Goal: Navigation & Orientation: Find specific page/section

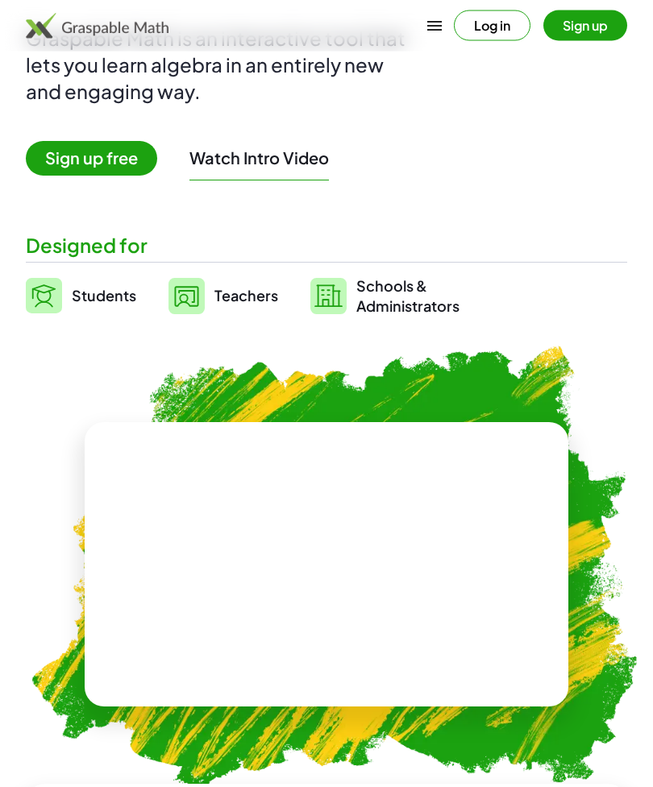
scroll to position [210, 0]
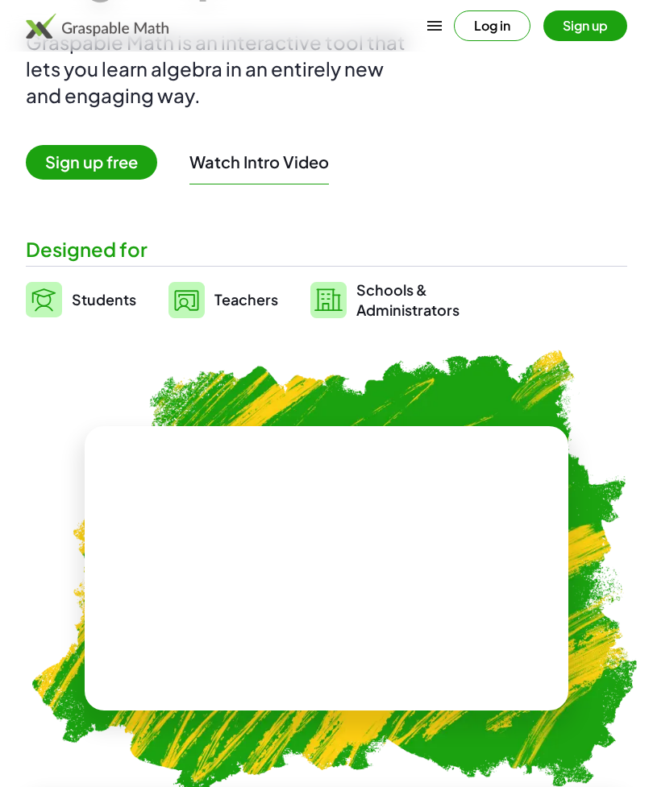
click at [238, 298] on span "Teachers" at bounding box center [246, 299] width 64 height 19
click at [239, 300] on span "Teachers" at bounding box center [246, 299] width 64 height 19
click at [227, 316] on link "Teachers" at bounding box center [223, 300] width 110 height 40
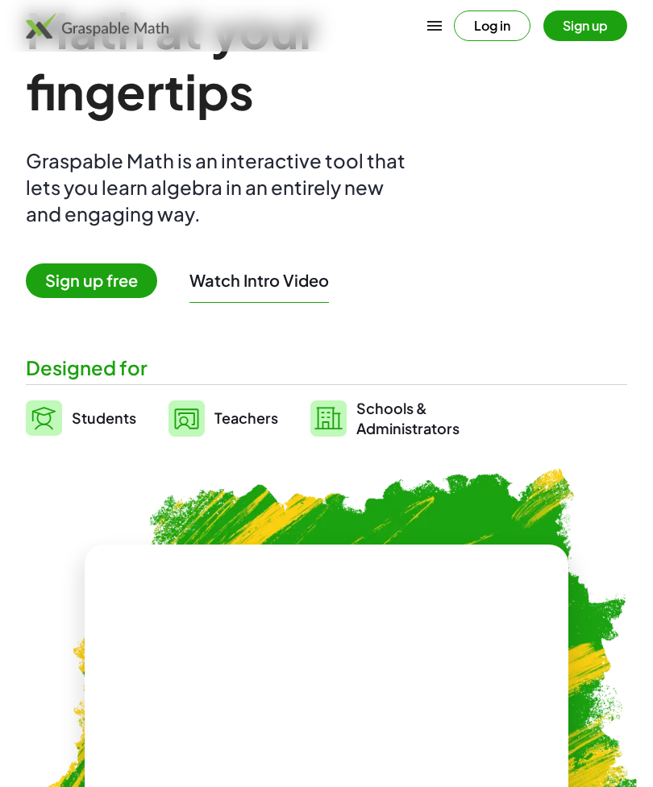
scroll to position [0, 0]
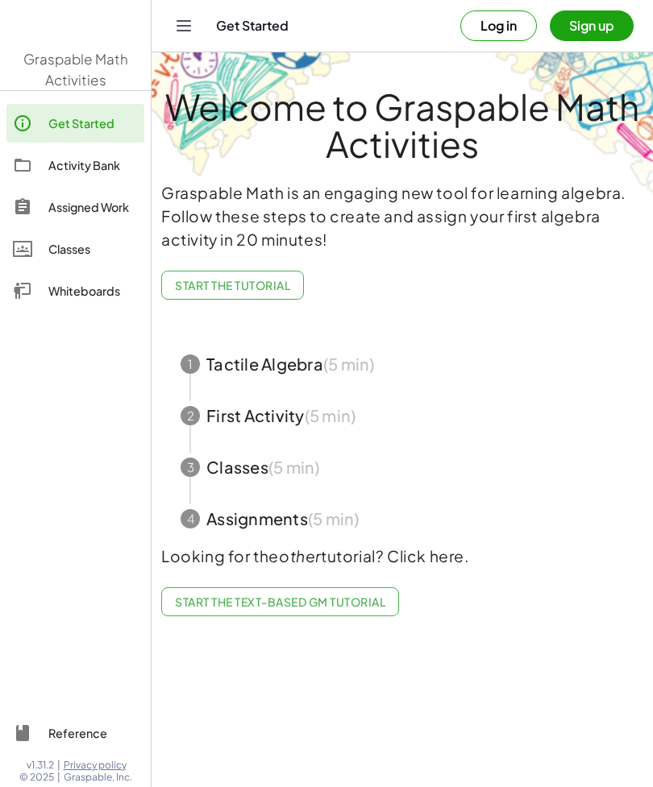
click at [239, 517] on span "button" at bounding box center [402, 519] width 482 height 52
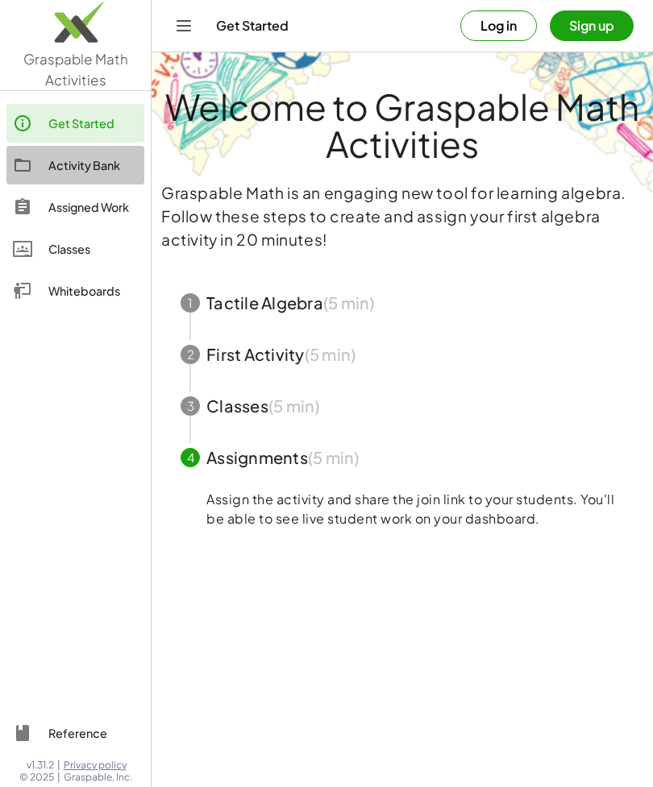
click at [69, 162] on div "Activity Bank" at bounding box center [92, 165] width 89 height 19
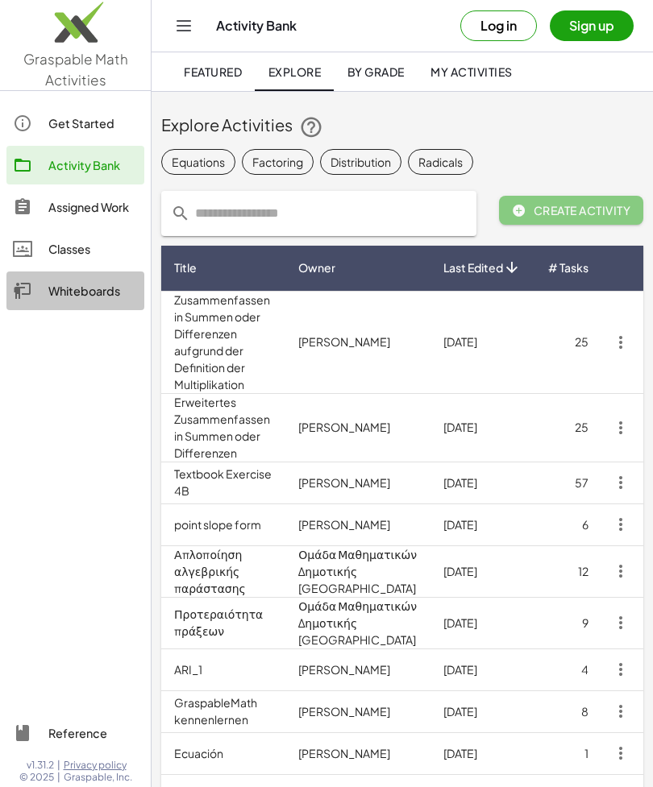
click at [81, 293] on div "Whiteboards" at bounding box center [92, 290] width 89 height 19
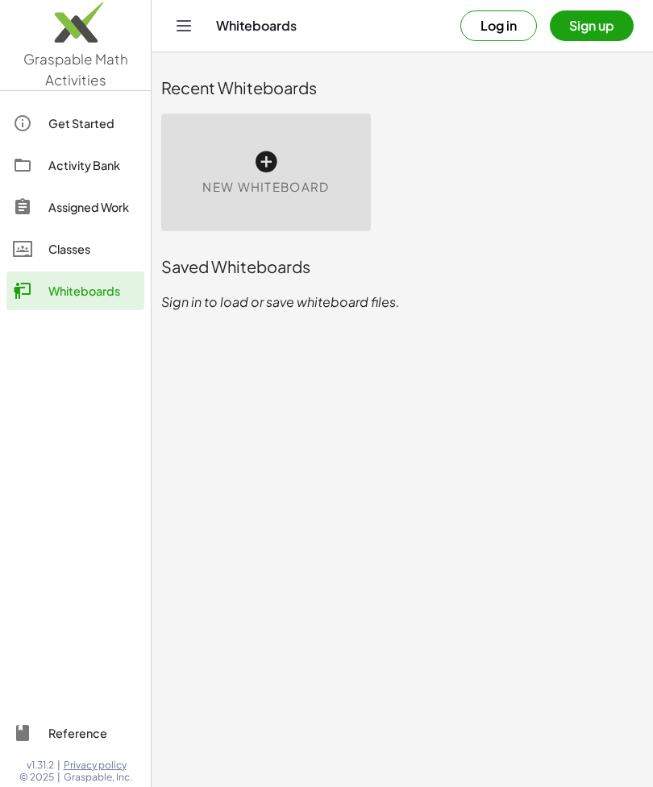
click at [262, 160] on icon at bounding box center [266, 162] width 26 height 26
